Goal: Communication & Community: Answer question/provide support

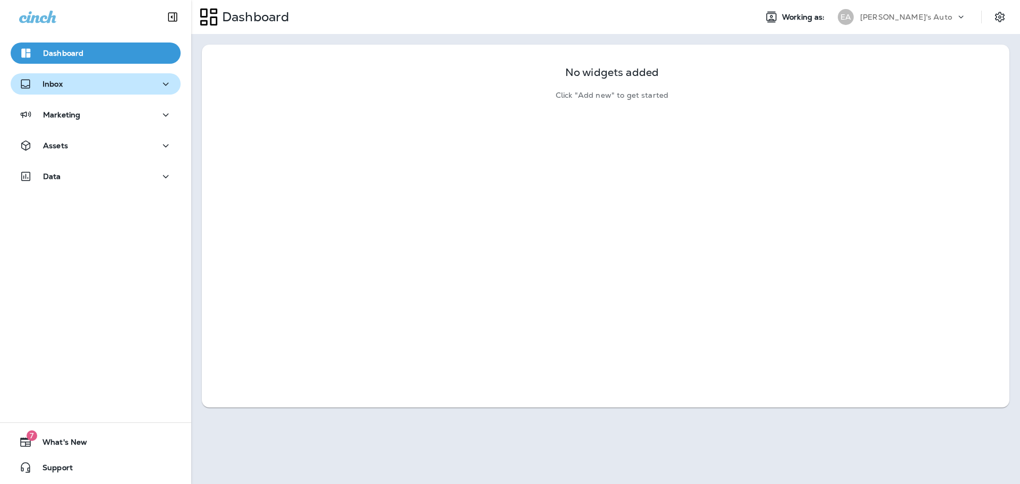
click at [45, 88] on p "Inbox" at bounding box center [53, 84] width 20 height 9
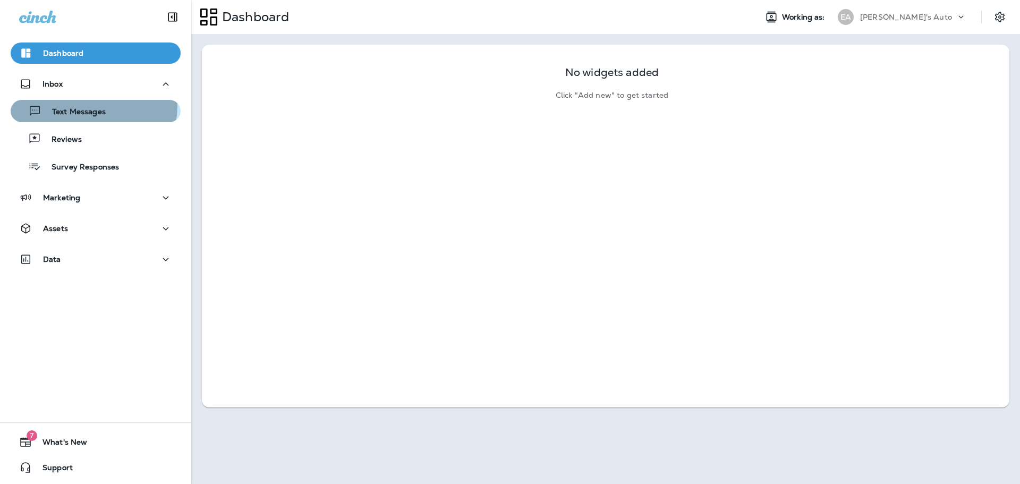
click at [92, 106] on div "Text Messages" at bounding box center [60, 111] width 91 height 16
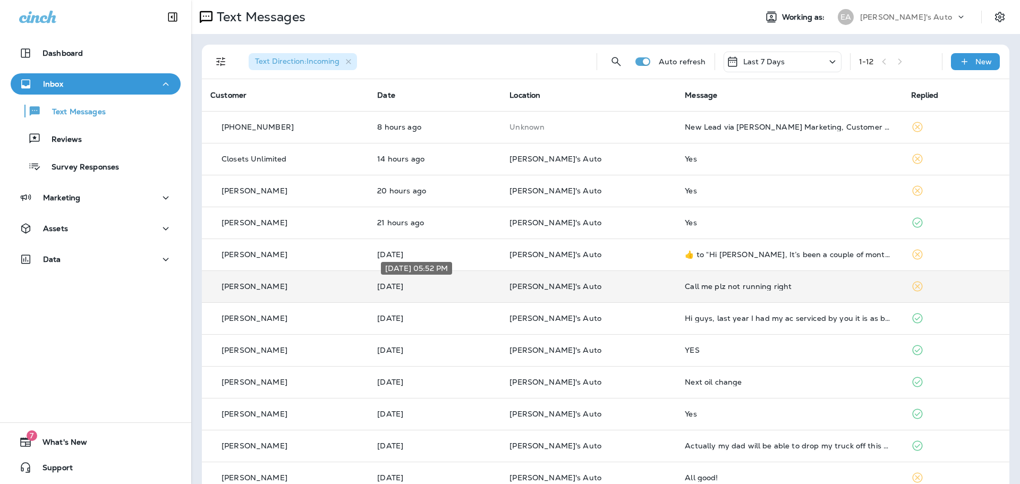
click at [465, 283] on p "[DATE]" at bounding box center [434, 286] width 115 height 9
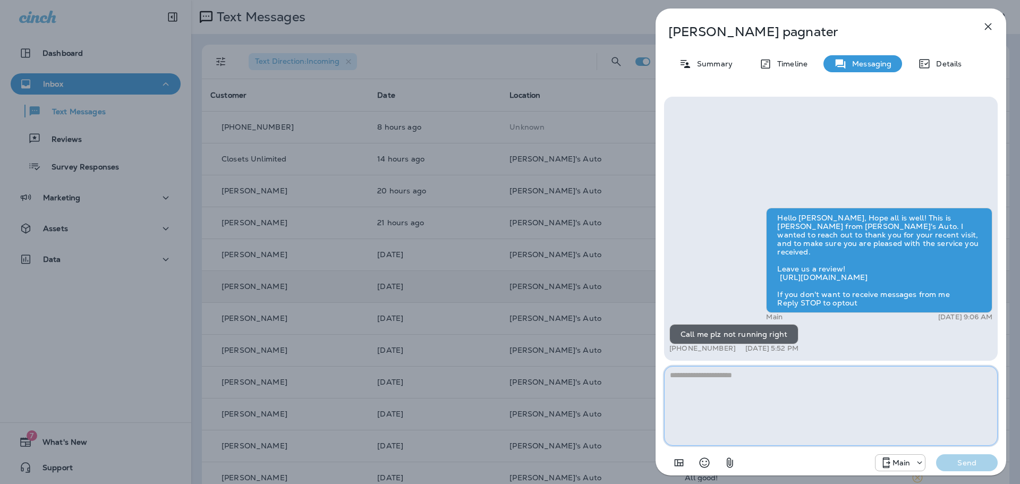
click at [722, 404] on textarea at bounding box center [831, 406] width 334 height 80
click at [986, 29] on icon "button" at bounding box center [988, 26] width 7 height 7
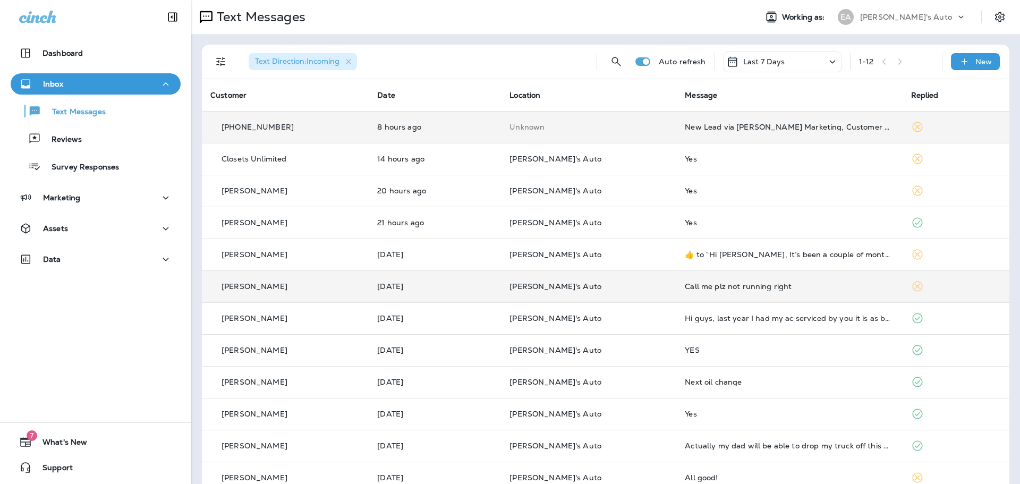
click at [779, 141] on td "New Lead via [PERSON_NAME] Marketing, Customer Name: Harmony B., Contact info: …" at bounding box center [789, 127] width 226 height 32
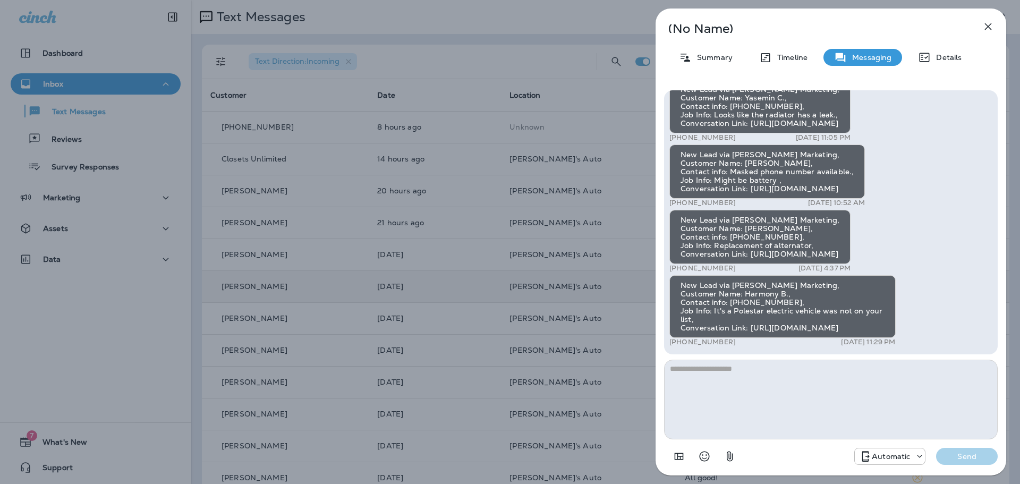
drag, startPoint x: 680, startPoint y: 329, endPoint x: 926, endPoint y: 336, distance: 245.6
copy div "[URL][DOMAIN_NAME]"
